Goal: Information Seeking & Learning: Learn about a topic

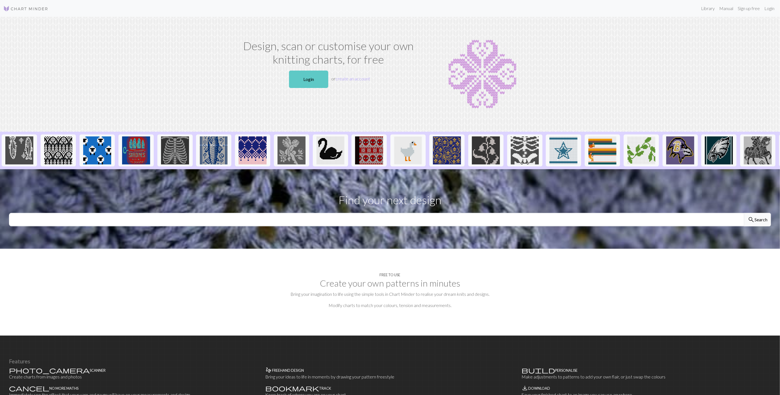
click at [306, 73] on link "Login" at bounding box center [308, 79] width 39 height 17
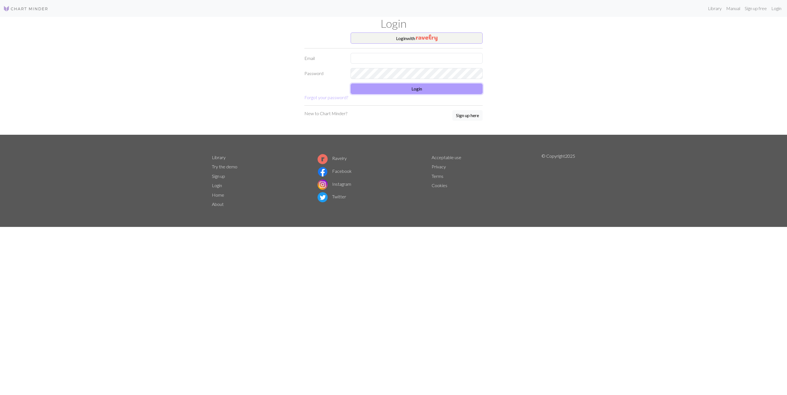
click at [419, 90] on button "Login" at bounding box center [417, 89] width 132 height 11
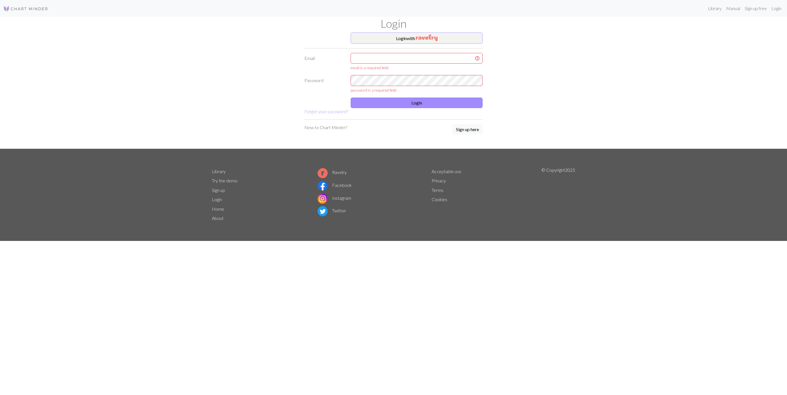
click at [572, 85] on div "Login with Email email is a required field Password password is a required fiel…" at bounding box center [393, 91] width 370 height 116
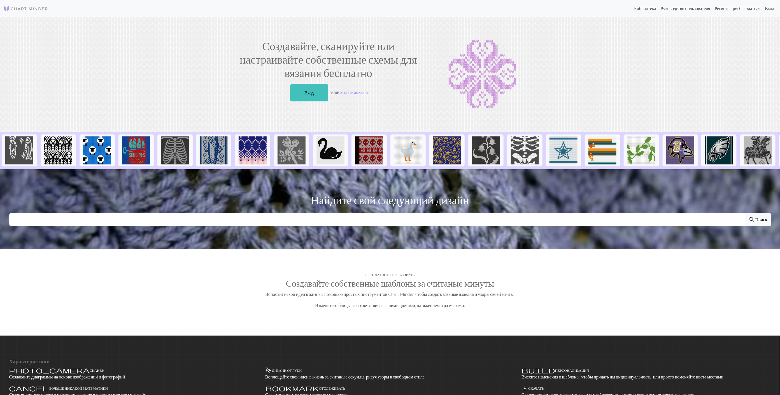
click at [630, 71] on section "Создавайте, сканируйте или настраивайте собственные схемы для вязания бесплатно…" at bounding box center [390, 74] width 780 height 115
click at [304, 96] on link "Вход" at bounding box center [309, 92] width 38 height 17
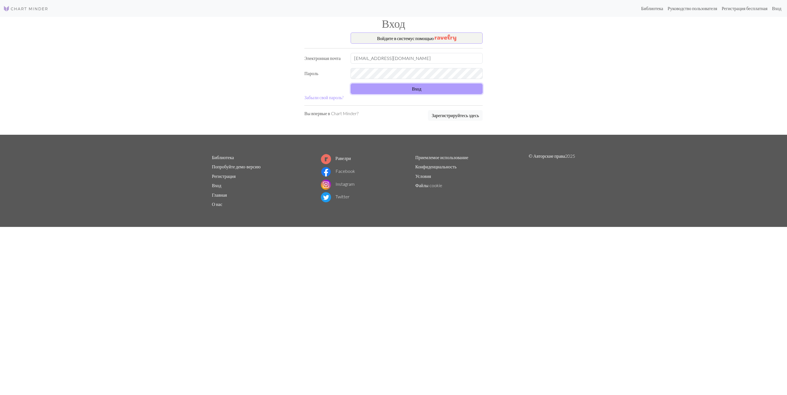
click at [404, 89] on button "Вход" at bounding box center [417, 89] width 132 height 11
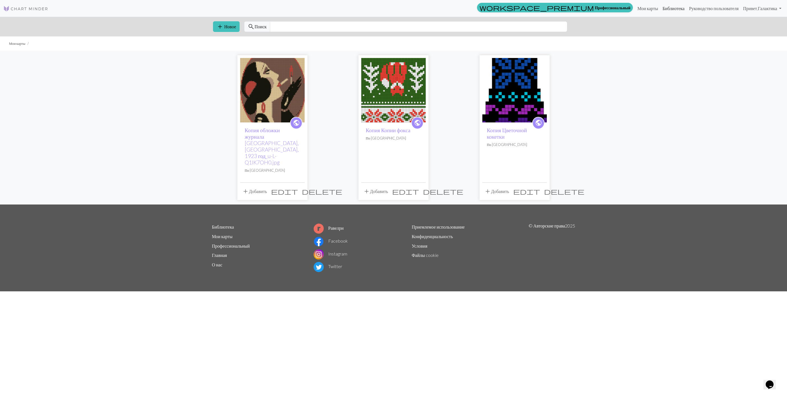
click at [660, 8] on link "Библиотека" at bounding box center [673, 8] width 27 height 11
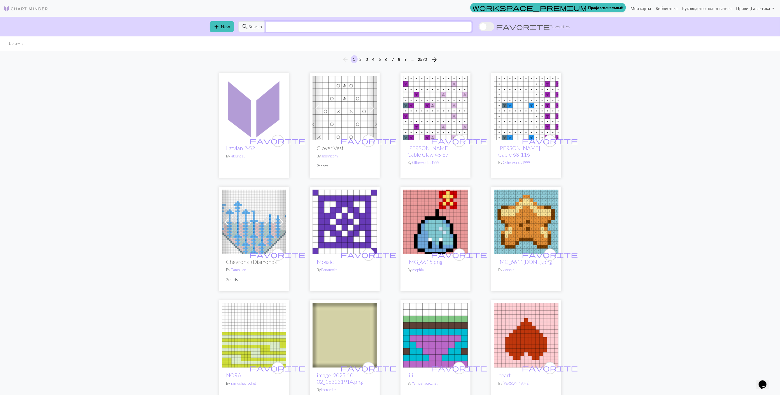
click at [388, 26] on input "text" at bounding box center [369, 26] width 207 height 11
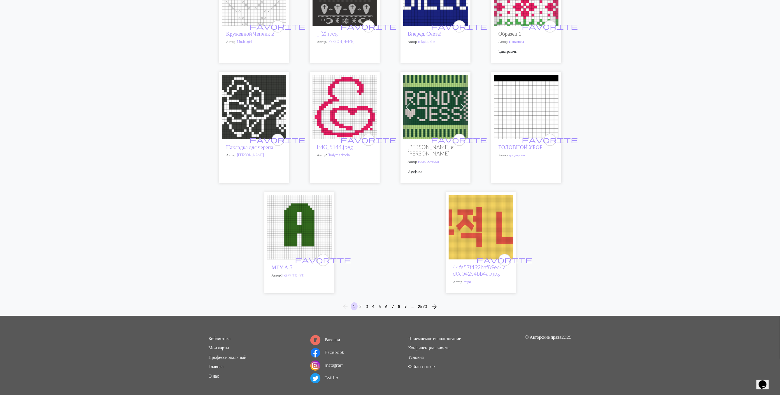
scroll to position [1283, 0]
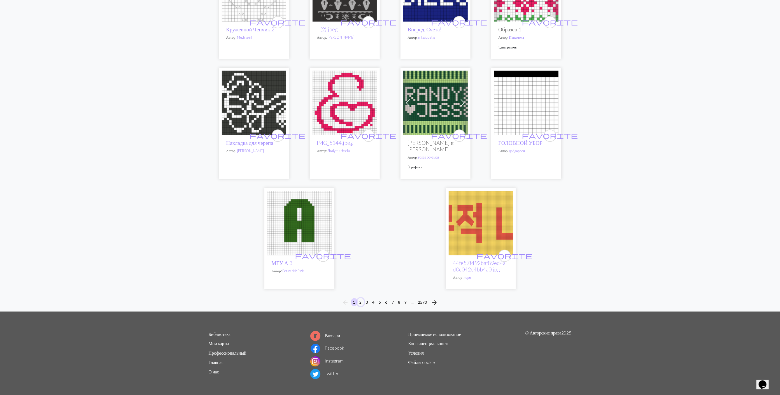
click at [361, 301] on button "2" at bounding box center [361, 302] width 7 height 8
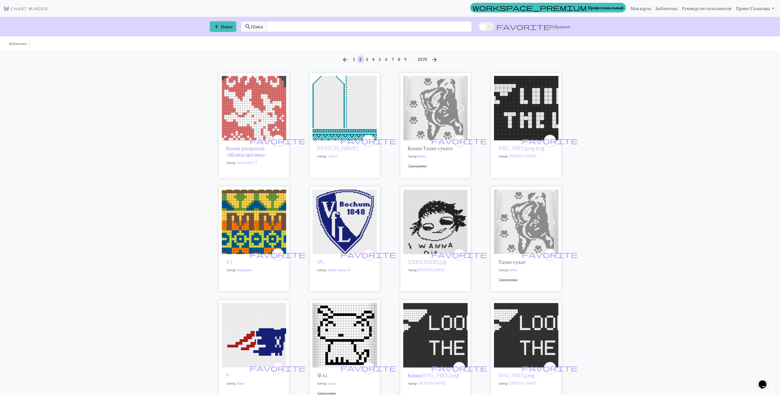
click at [251, 224] on img at bounding box center [254, 222] width 64 height 64
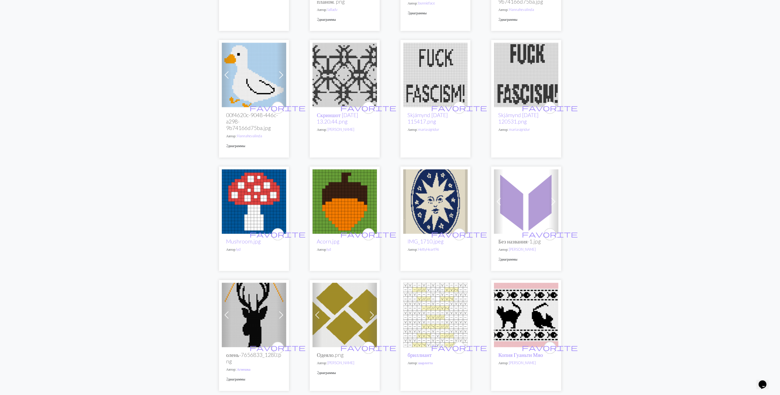
scroll to position [673, 0]
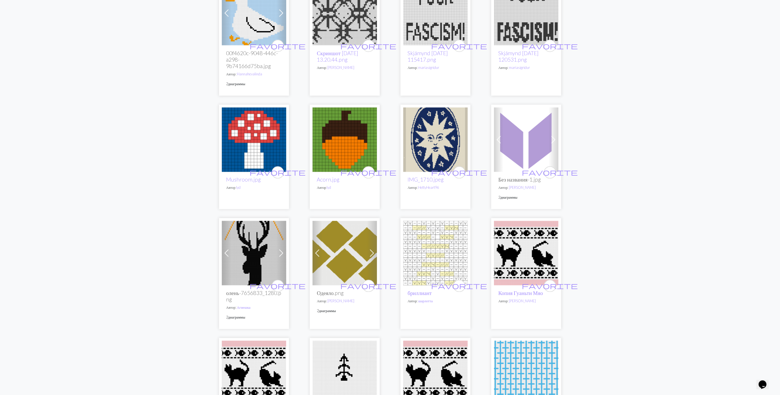
click at [448, 150] on img at bounding box center [436, 140] width 64 height 64
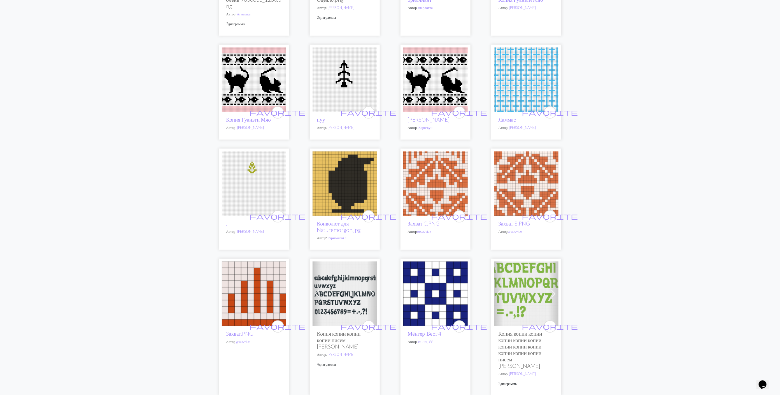
scroll to position [967, 0]
click at [444, 186] on img at bounding box center [436, 183] width 64 height 64
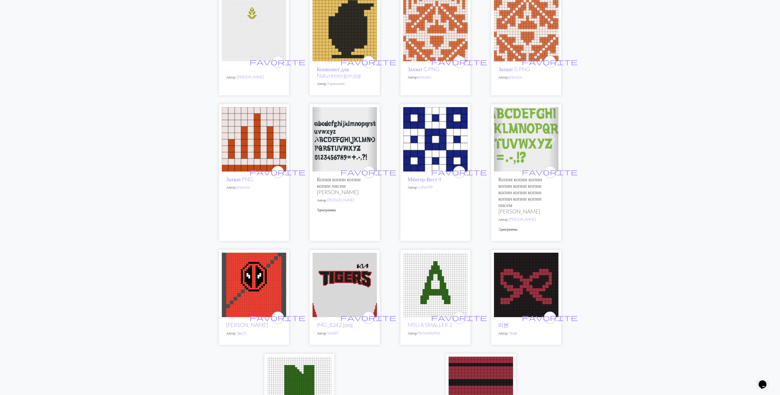
scroll to position [1093, 0]
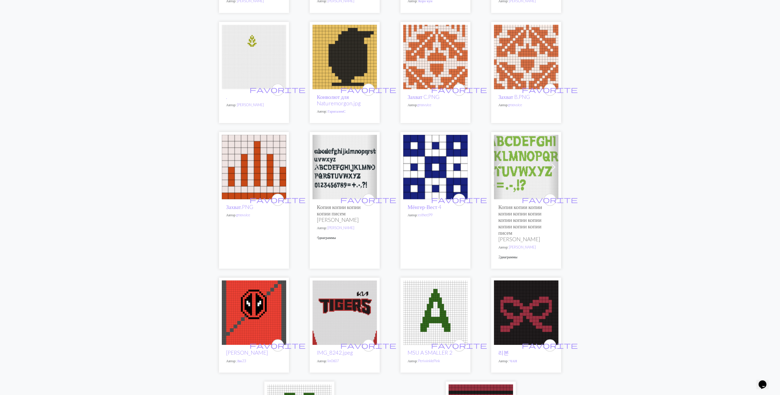
click at [246, 163] on img at bounding box center [254, 167] width 64 height 64
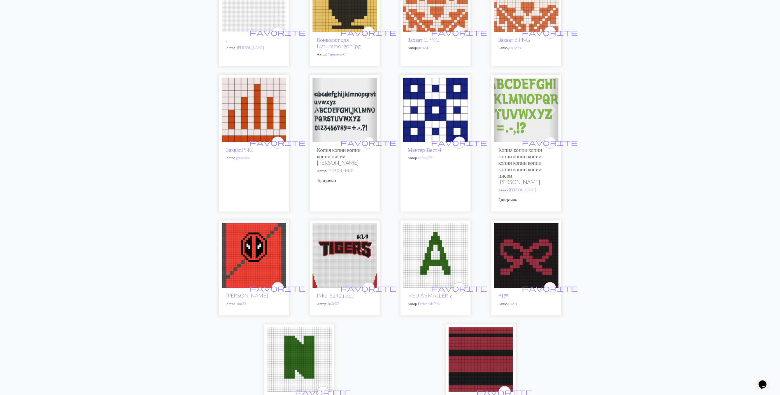
scroll to position [1261, 0]
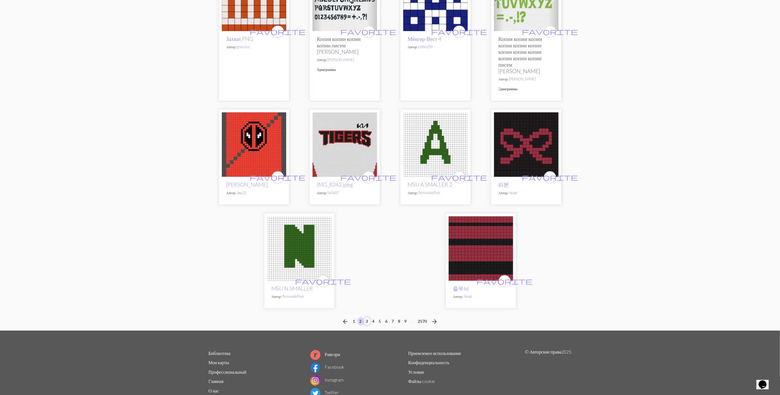
click at [364, 321] on button "3" at bounding box center [367, 321] width 7 height 8
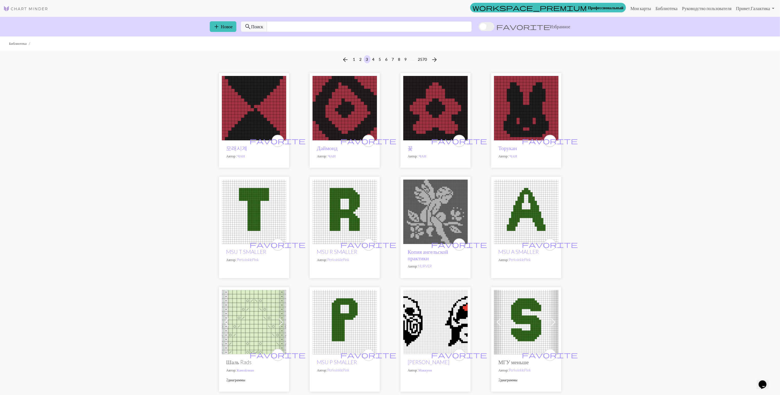
click at [416, 110] on img at bounding box center [436, 108] width 64 height 64
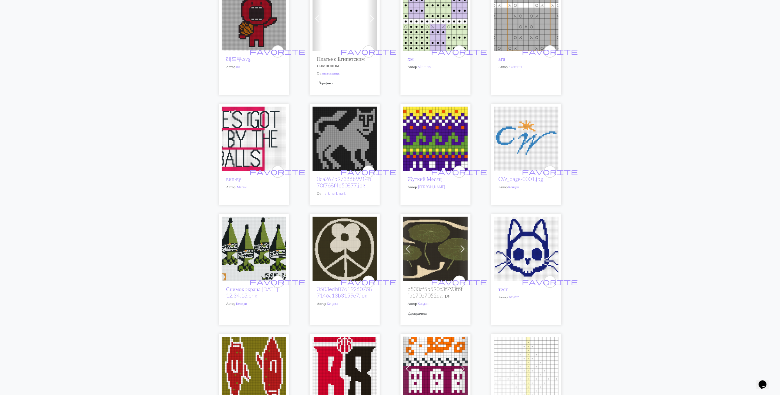
scroll to position [420, 0]
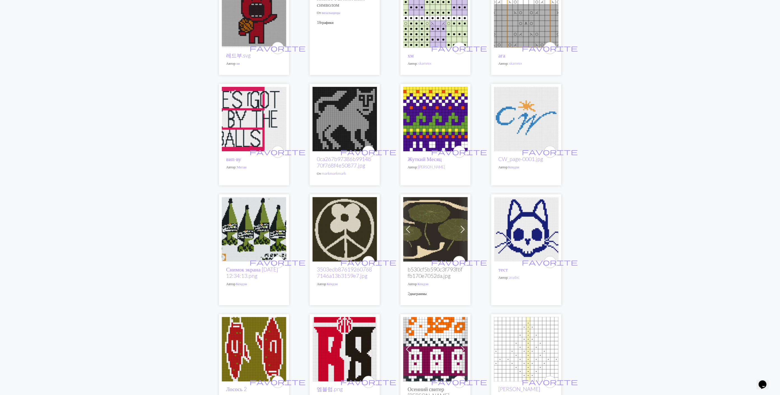
click at [436, 122] on img at bounding box center [436, 119] width 64 height 64
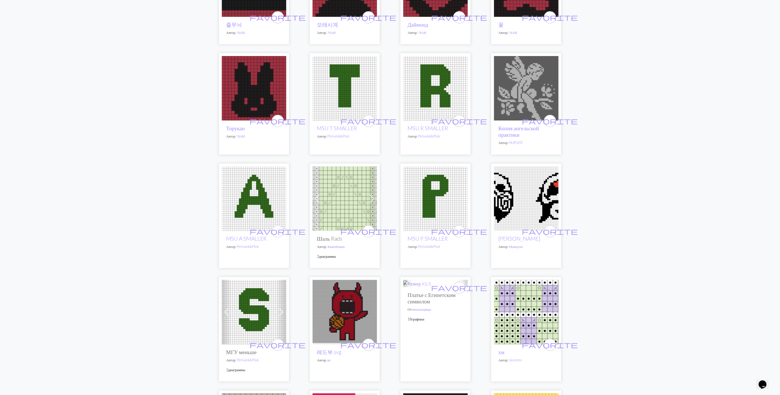
scroll to position [126, 0]
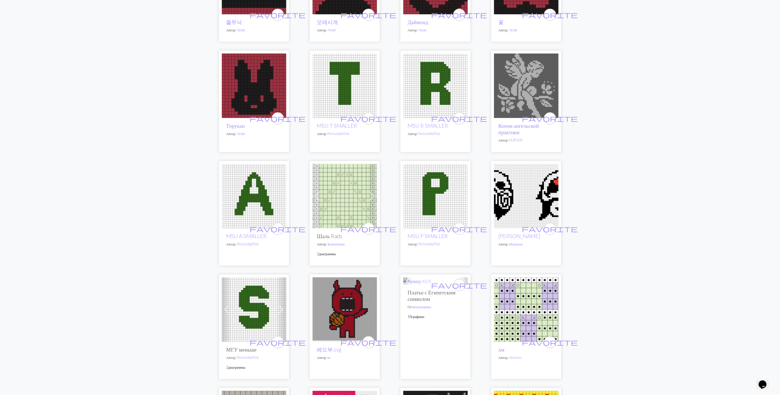
click at [532, 187] on img at bounding box center [526, 196] width 64 height 64
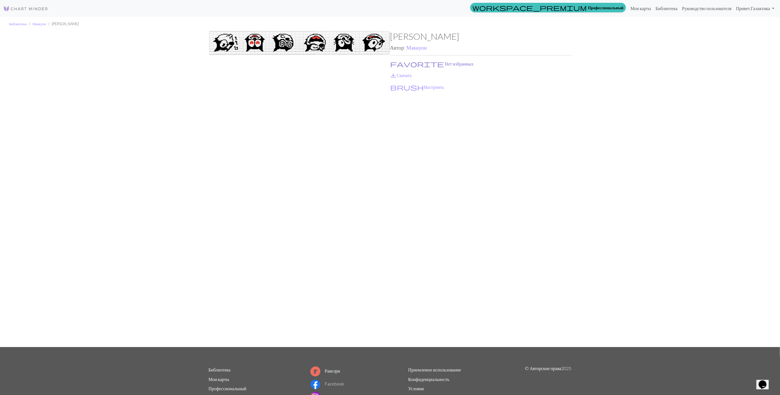
click at [413, 64] on button "favorite Нет избранных" at bounding box center [432, 63] width 84 height 7
click at [401, 76] on link "save_alt Скачать" at bounding box center [401, 75] width 22 height 5
click at [415, 48] on link "Маккуон" at bounding box center [417, 47] width 20 height 6
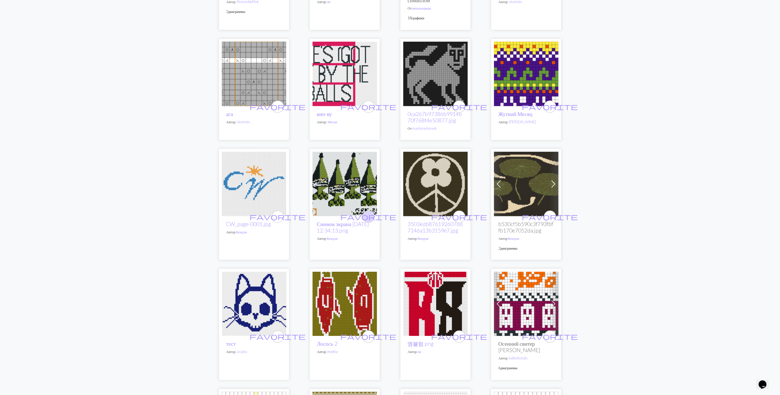
scroll to position [504, 0]
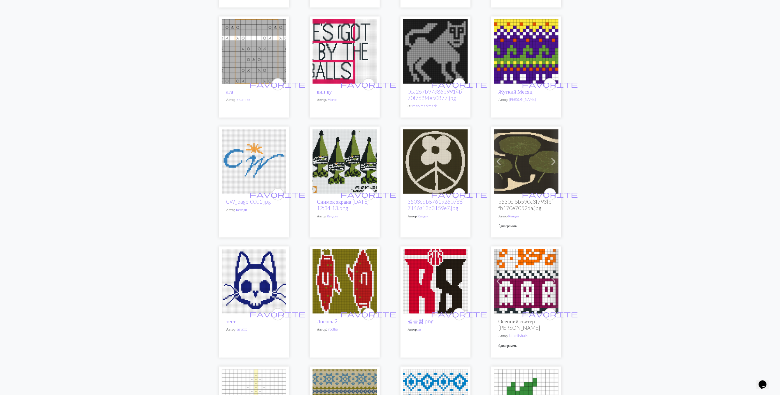
click at [512, 163] on img at bounding box center [526, 161] width 64 height 64
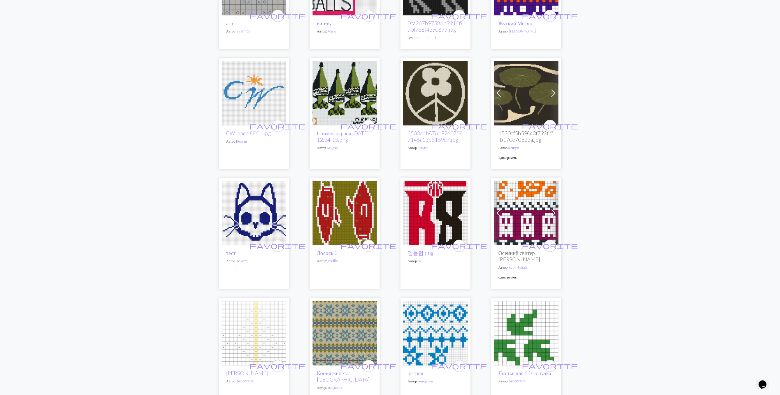
scroll to position [588, 0]
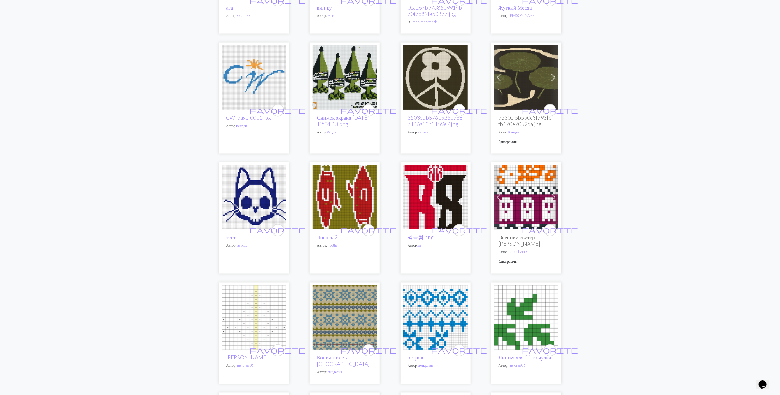
click at [521, 202] on img at bounding box center [526, 197] width 64 height 64
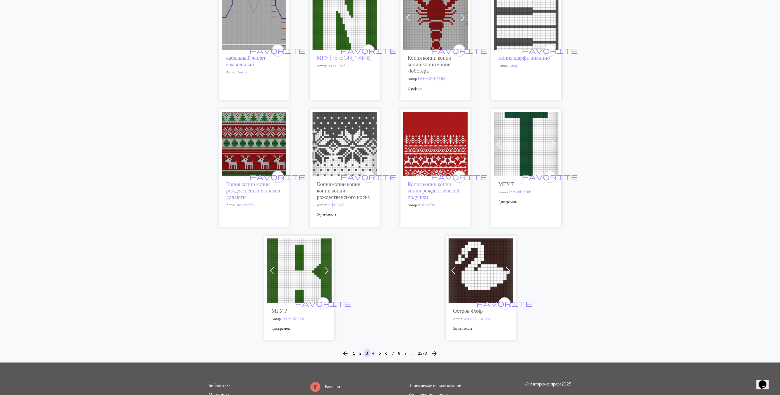
scroll to position [1296, 0]
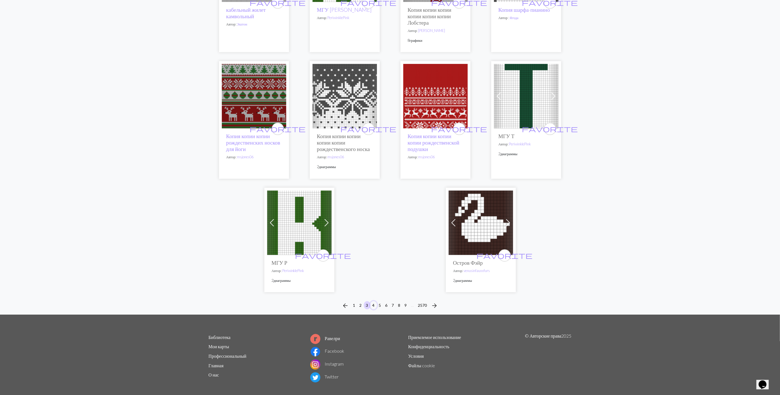
click at [376, 301] on button "4" at bounding box center [373, 305] width 7 height 8
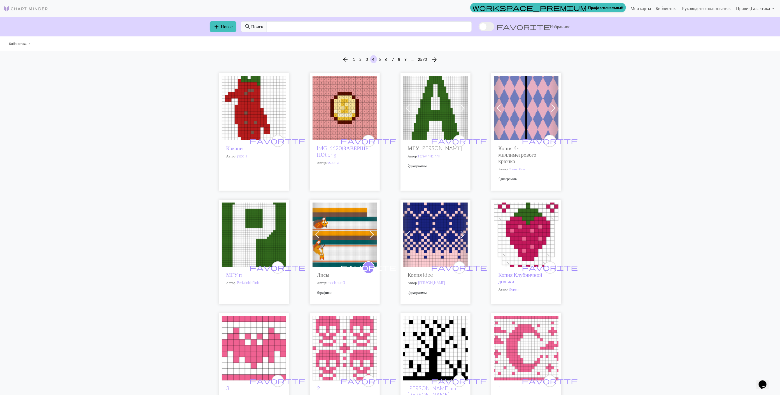
click at [266, 99] on img at bounding box center [254, 108] width 64 height 64
click at [353, 29] on input "text" at bounding box center [369, 26] width 205 height 11
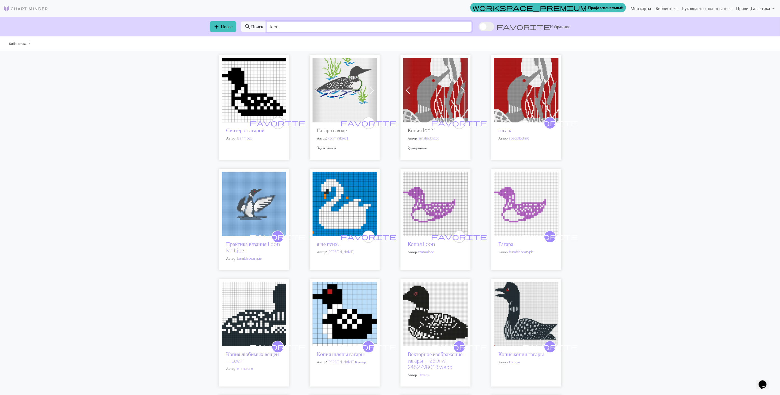
type input "loon"
click at [260, 205] on img at bounding box center [254, 204] width 64 height 64
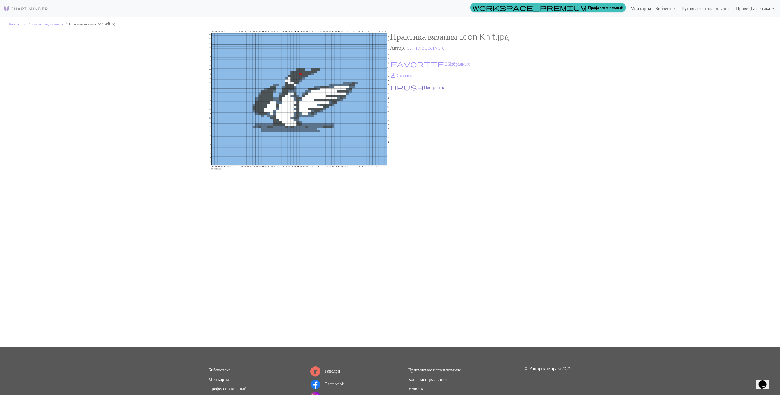
click at [403, 89] on button "brush Настроить" at bounding box center [417, 87] width 54 height 7
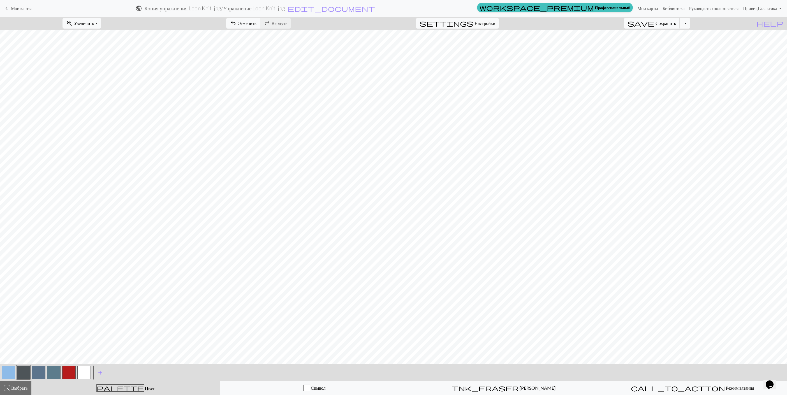
drag, startPoint x: 4, startPoint y: 370, endPoint x: 19, endPoint y: 361, distance: 18.2
click at [8, 368] on button "button" at bounding box center [8, 372] width 13 height 13
drag, startPoint x: 25, startPoint y: 373, endPoint x: 36, endPoint y: 361, distance: 16.1
click at [36, 361] on div "zoom_in Увеличить Увеличить Fit all Fit width Fit height 50% 100% 150% 200% und…" at bounding box center [393, 206] width 787 height 378
click at [25, 372] on button "button" at bounding box center [23, 372] width 13 height 13
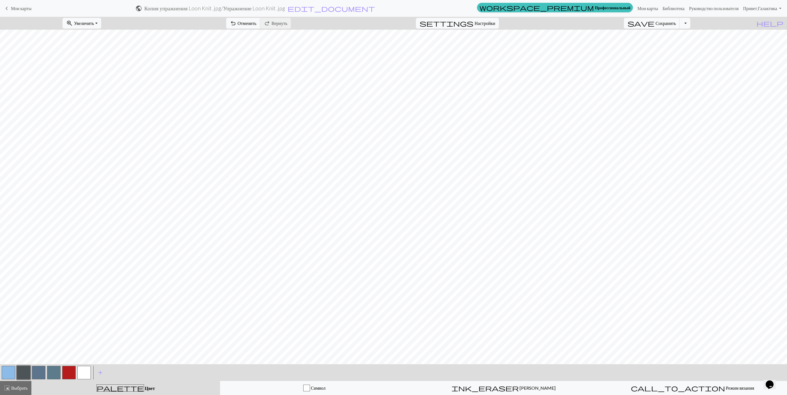
click at [13, 371] on button "button" at bounding box center [8, 372] width 13 height 13
click at [23, 375] on button "button" at bounding box center [23, 372] width 13 height 13
click at [646, 9] on link "Мои карты" at bounding box center [647, 8] width 25 height 11
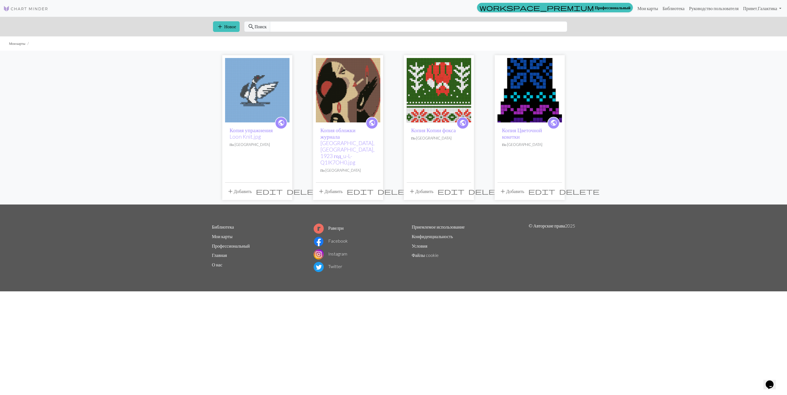
click at [287, 187] on span "delete" at bounding box center [307, 191] width 40 height 8
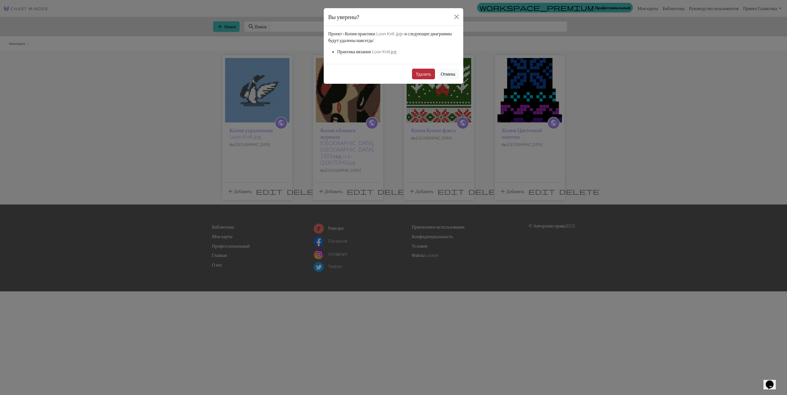
click at [423, 76] on button "Удалить" at bounding box center [423, 74] width 23 height 11
